Goal: Task Accomplishment & Management: Complete application form

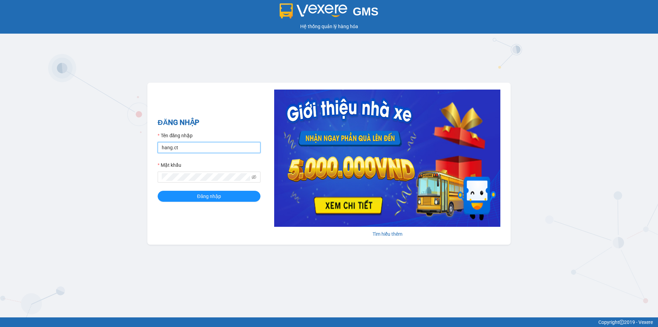
click at [179, 148] on input "hang.ct" at bounding box center [209, 147] width 103 height 11
type input "nguyenhoa.ct"
click at [254, 177] on icon "eye-invisible" at bounding box center [254, 176] width 5 height 5
click at [194, 195] on button "Đăng nhập" at bounding box center [209, 196] width 103 height 11
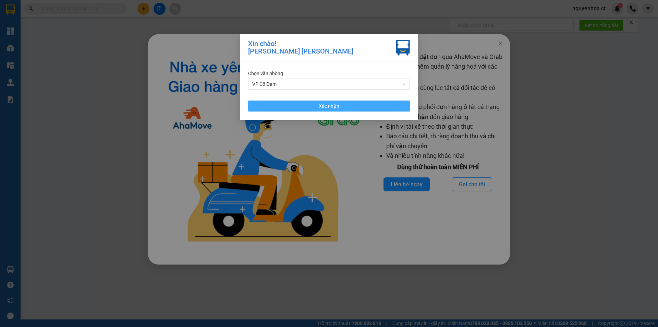
click at [327, 107] on span "Xác nhận" at bounding box center [329, 106] width 21 height 8
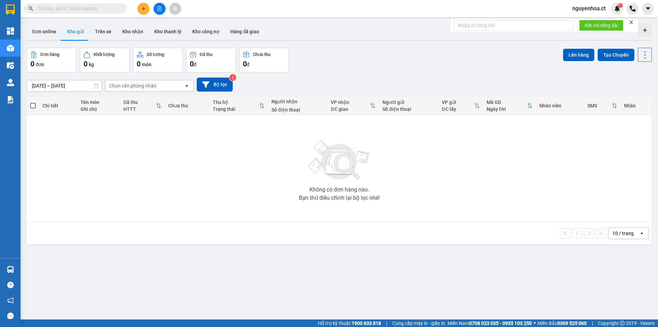
click at [68, 10] on input "text" at bounding box center [78, 9] width 81 height 8
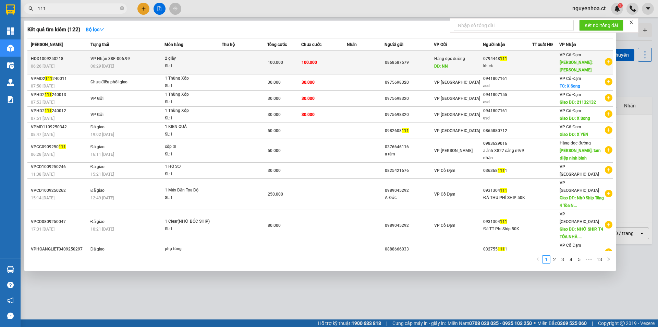
type input "111"
click at [490, 56] on div "0794448 111" at bounding box center [507, 58] width 49 height 7
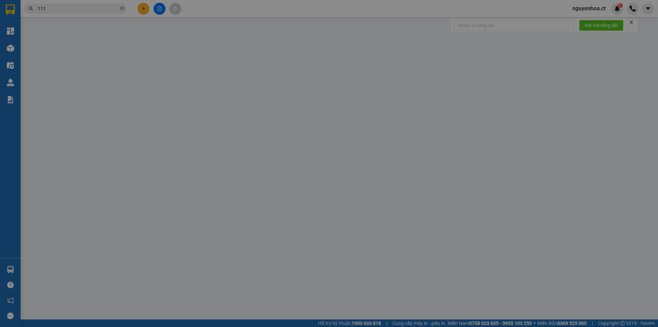
type input "0868587579"
type input "NN"
type input "0794448111"
type input "kh ck"
type input "[PERSON_NAME]"
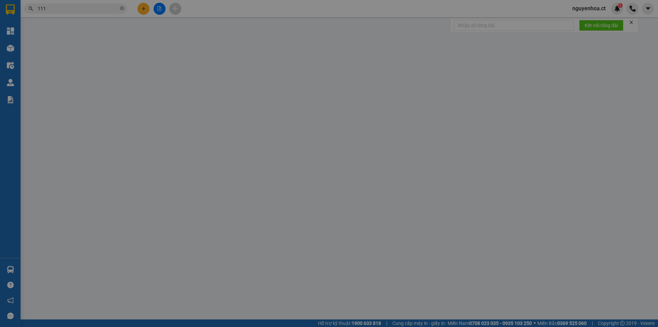
type input "100.000"
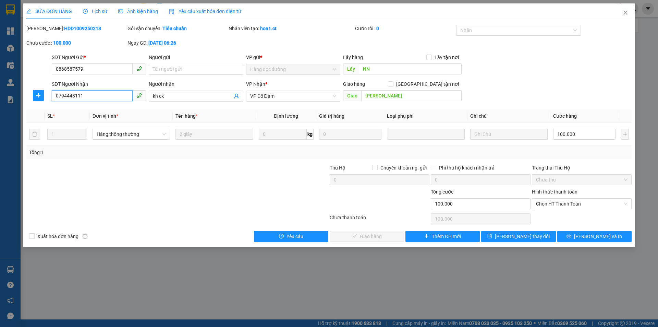
click at [80, 94] on input "0794448111" at bounding box center [92, 95] width 81 height 11
click at [624, 12] on icon "close" at bounding box center [625, 12] width 5 height 5
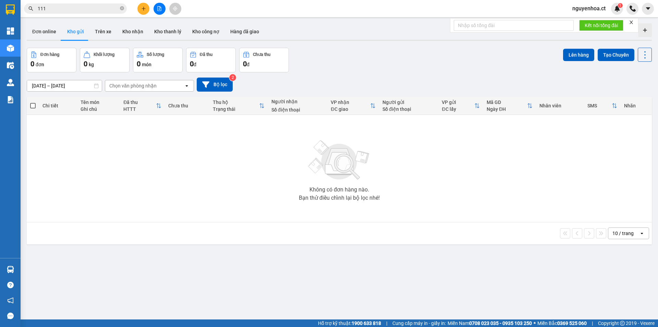
click at [47, 11] on input "111" at bounding box center [78, 9] width 81 height 8
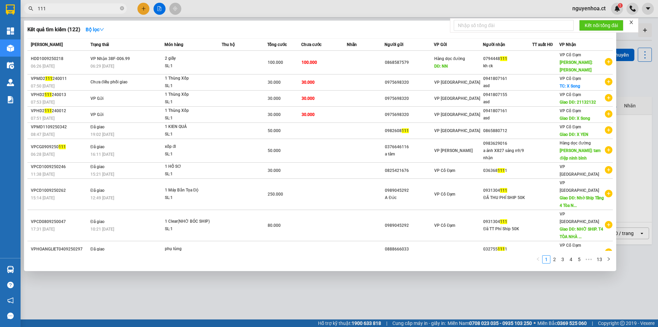
click at [40, 9] on input "111" at bounding box center [78, 9] width 81 height 8
paste input "0794448"
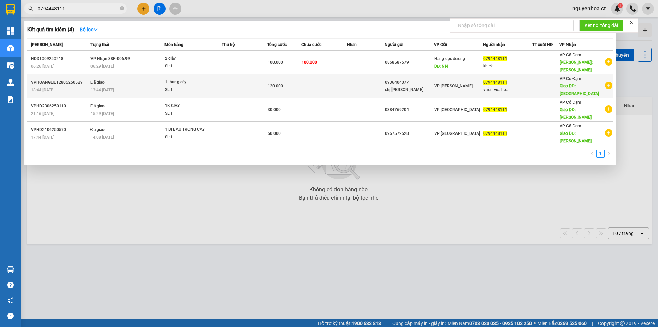
type input "0794448111"
click at [201, 78] on div "1 thùng cây" at bounding box center [190, 82] width 51 height 8
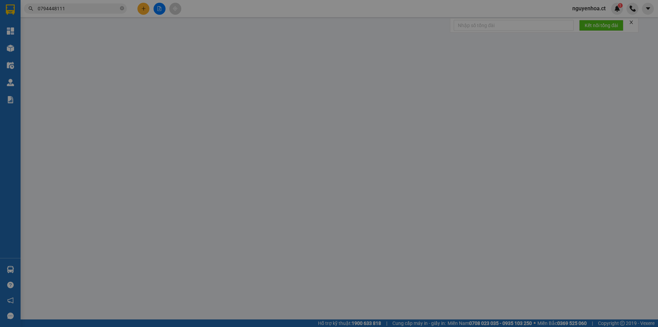
type input "0936404077"
type input "chị [PERSON_NAME]"
type input "0794448111"
type input "vườn vua hoa"
type input "xuân yên"
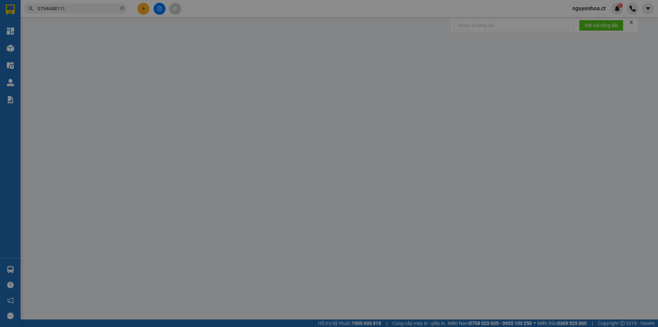
type input "120.000"
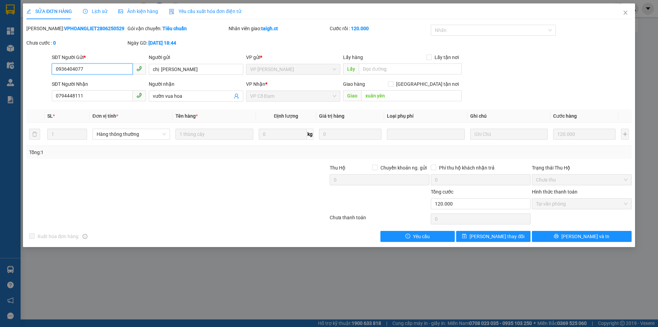
click at [559, 206] on span "Tại văn phòng" at bounding box center [582, 203] width 92 height 10
click at [100, 14] on div "Lịch sử" at bounding box center [95, 12] width 24 height 8
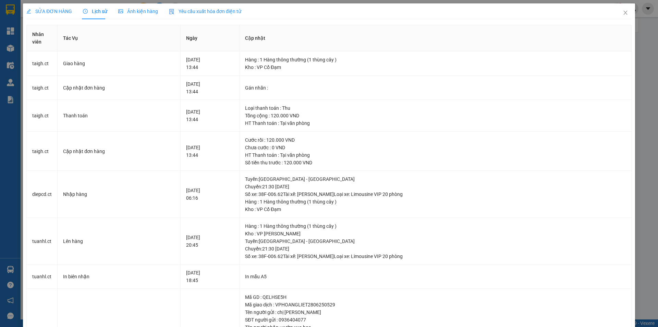
click at [42, 14] on span "SỬA ĐƠN HÀNG" at bounding box center [49, 11] width 46 height 5
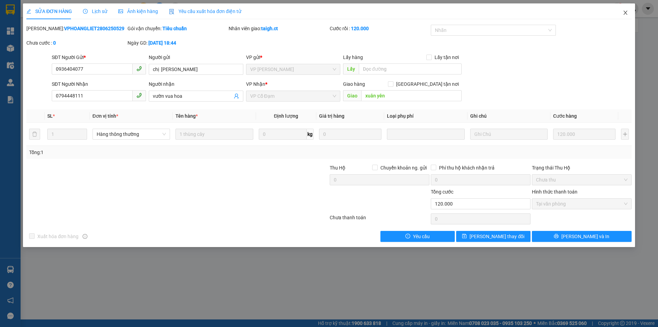
drag, startPoint x: 623, startPoint y: 14, endPoint x: 621, endPoint y: 17, distance: 4.3
click at [621, 17] on span "Close" at bounding box center [625, 12] width 19 height 19
